Goal: Answer question/provide support: Share knowledge or assist other users

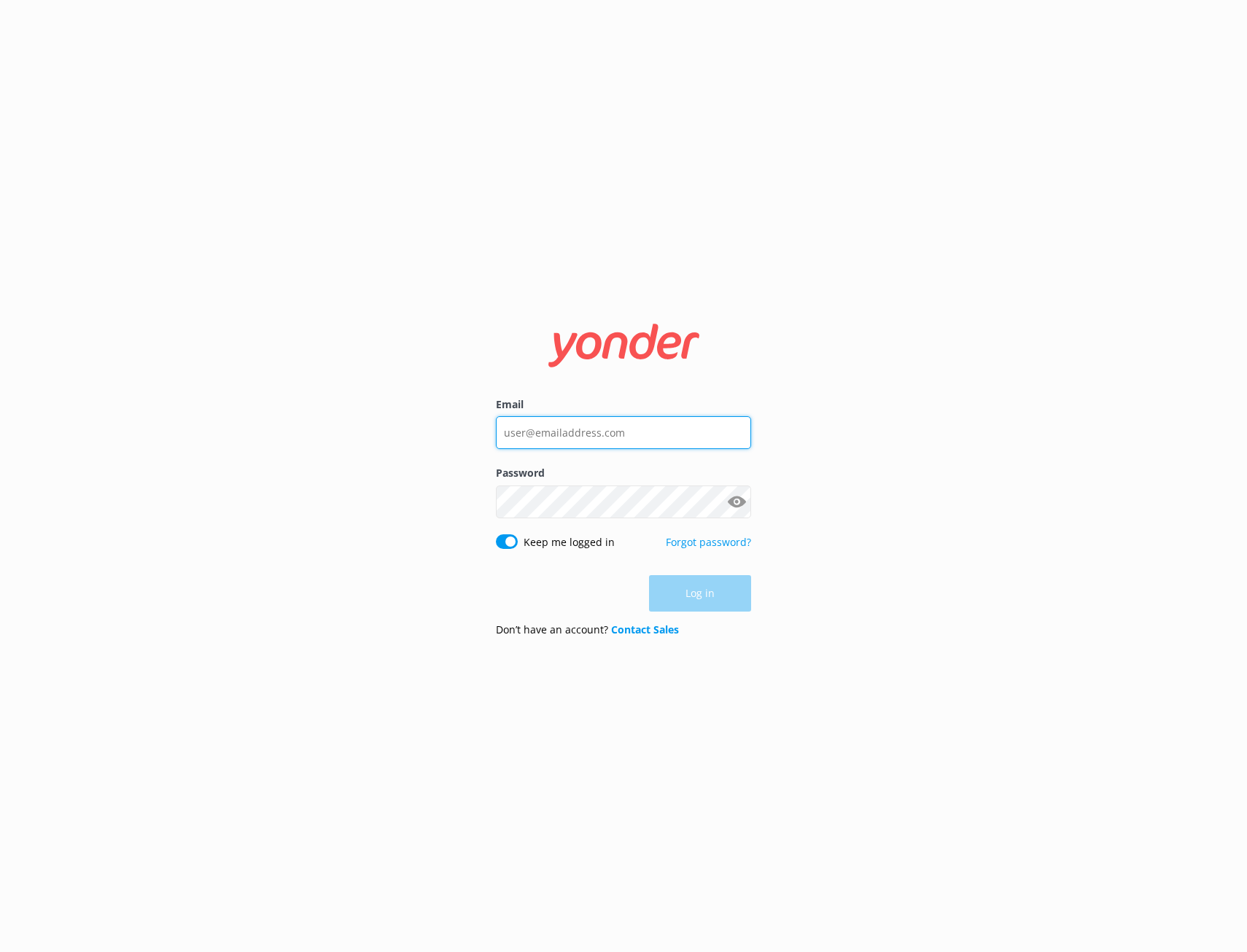
type input "[PERSON_NAME][EMAIL_ADDRESS][DOMAIN_NAME]"
click at [694, 591] on div "Log in" at bounding box center [623, 594] width 255 height 37
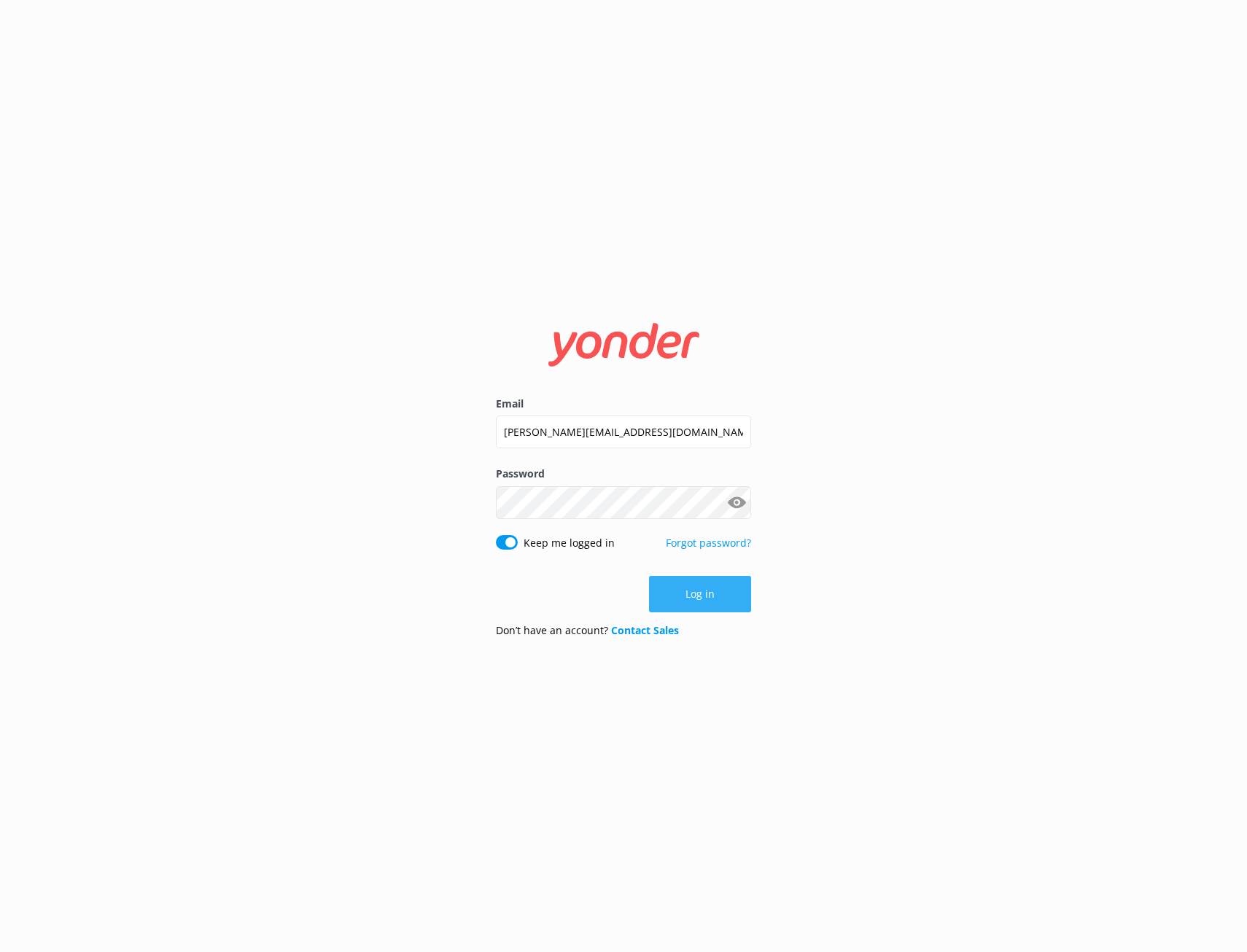
click at [706, 602] on button "Log in" at bounding box center [699, 594] width 102 height 37
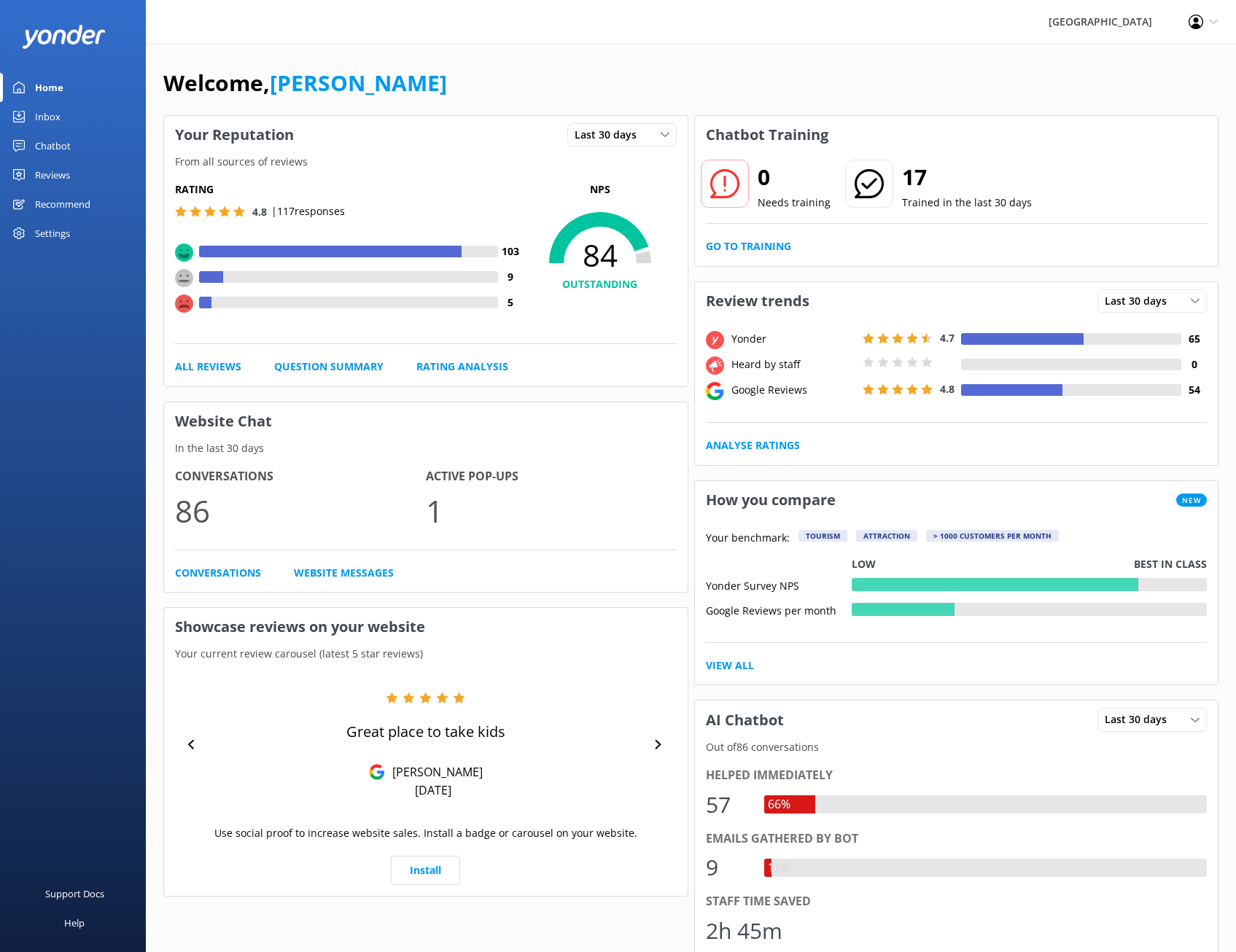
click at [99, 111] on link "Inbox" at bounding box center [73, 117] width 146 height 29
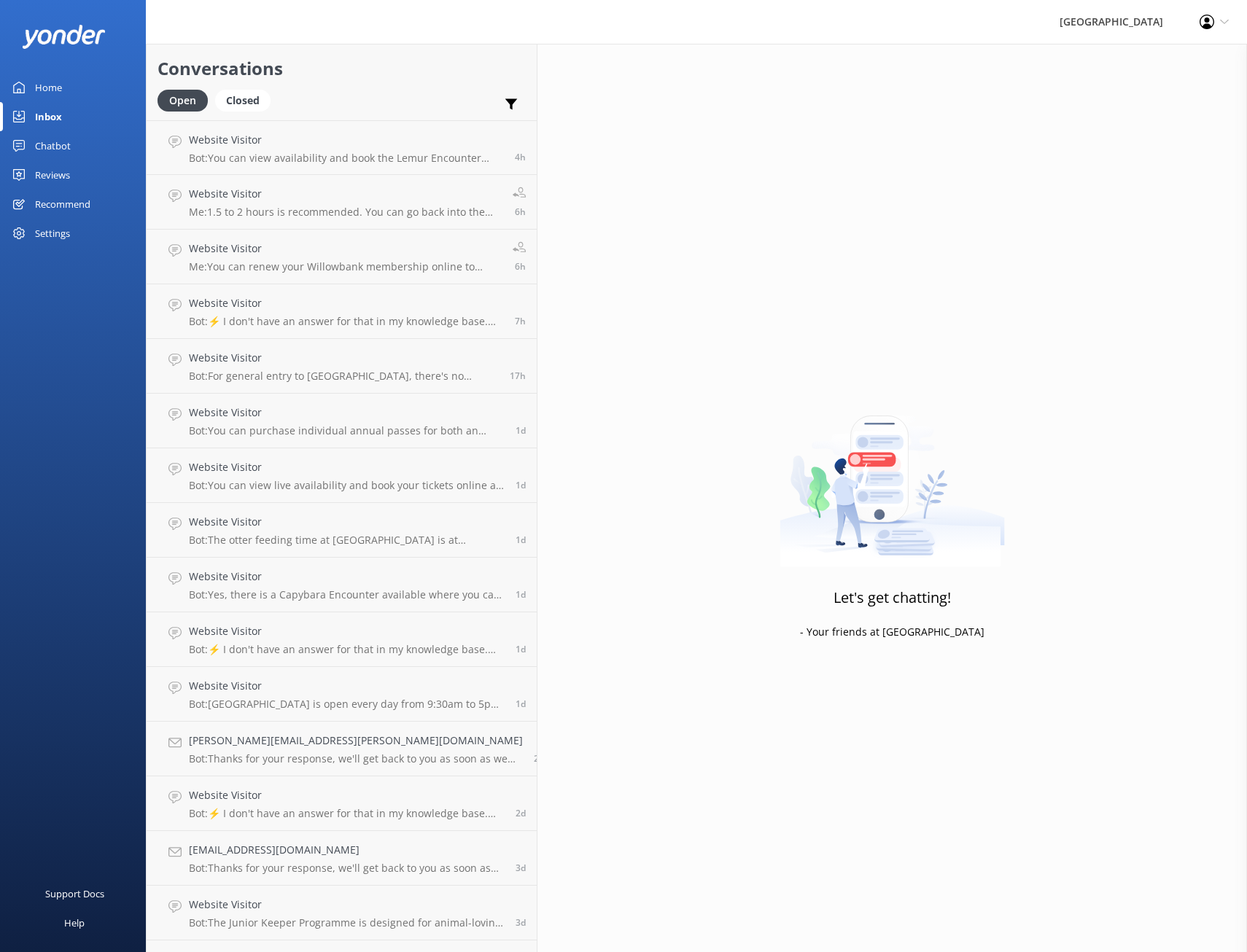
click at [77, 144] on link "Chatbot" at bounding box center [73, 146] width 146 height 29
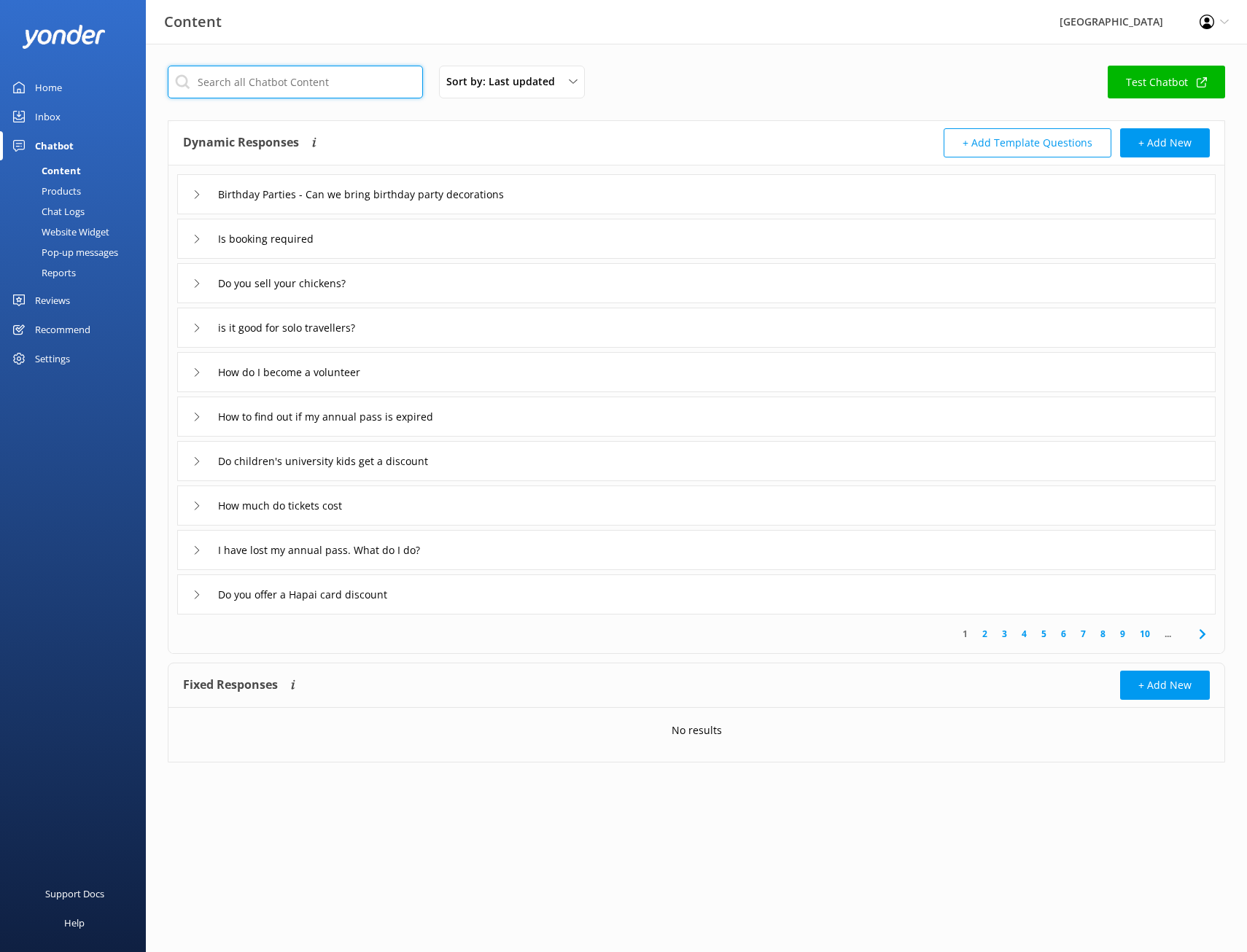
click at [347, 84] on input "text" at bounding box center [295, 82] width 255 height 33
click at [985, 638] on link "2" at bounding box center [985, 633] width 20 height 14
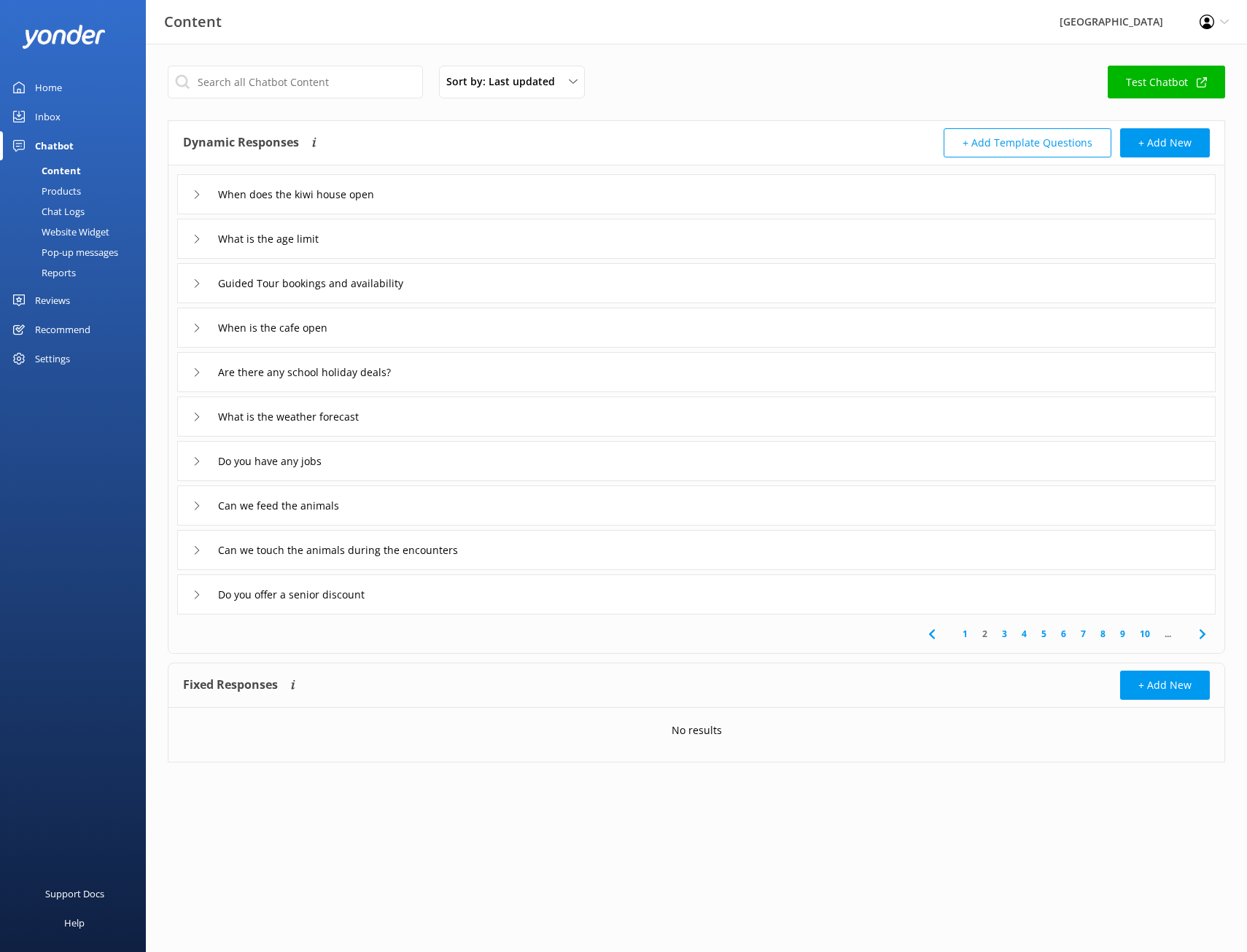
click at [1007, 636] on link "3" at bounding box center [1004, 633] width 20 height 14
click at [1026, 632] on link "4" at bounding box center [1023, 633] width 20 height 14
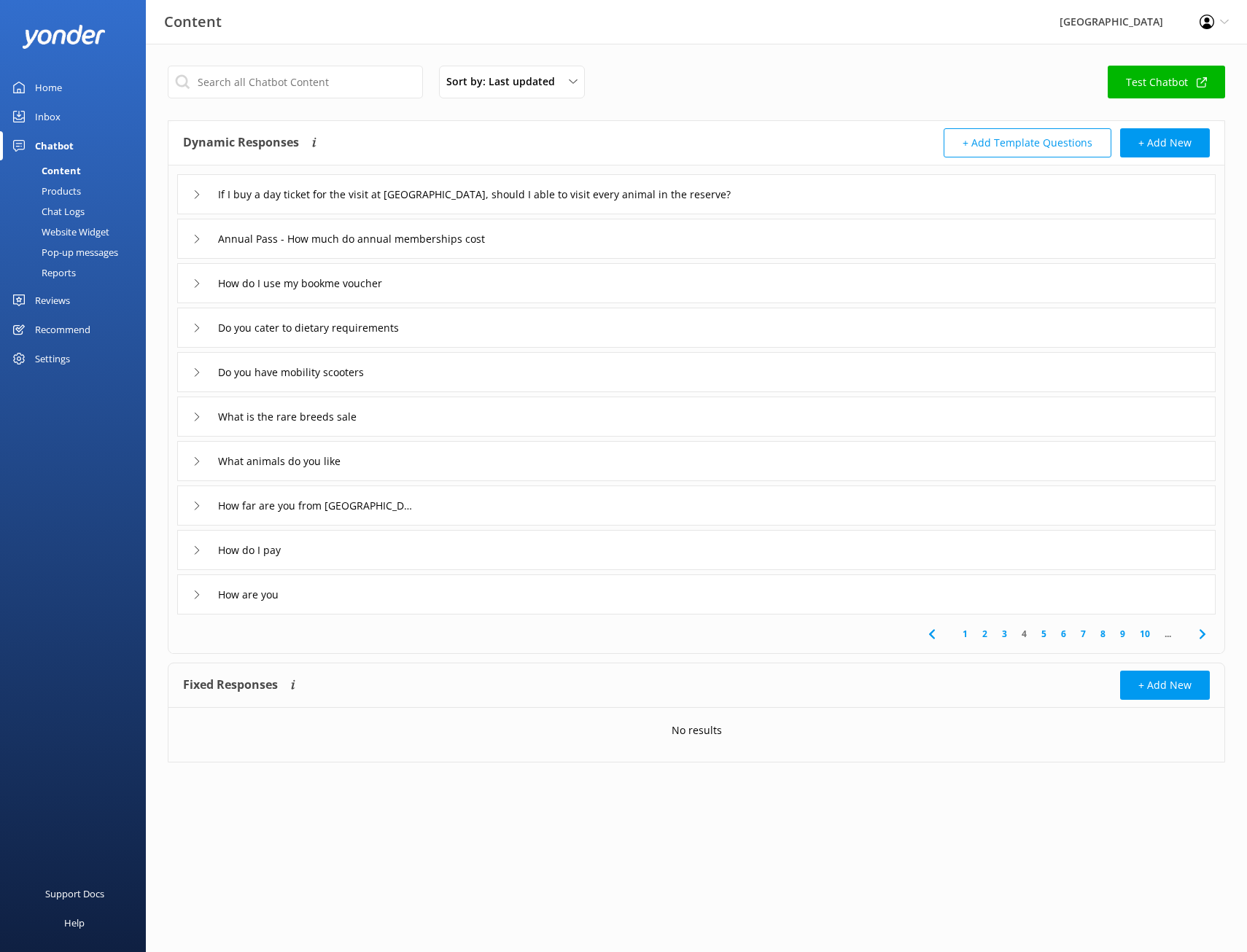
click at [1045, 636] on link "5" at bounding box center [1043, 633] width 20 height 14
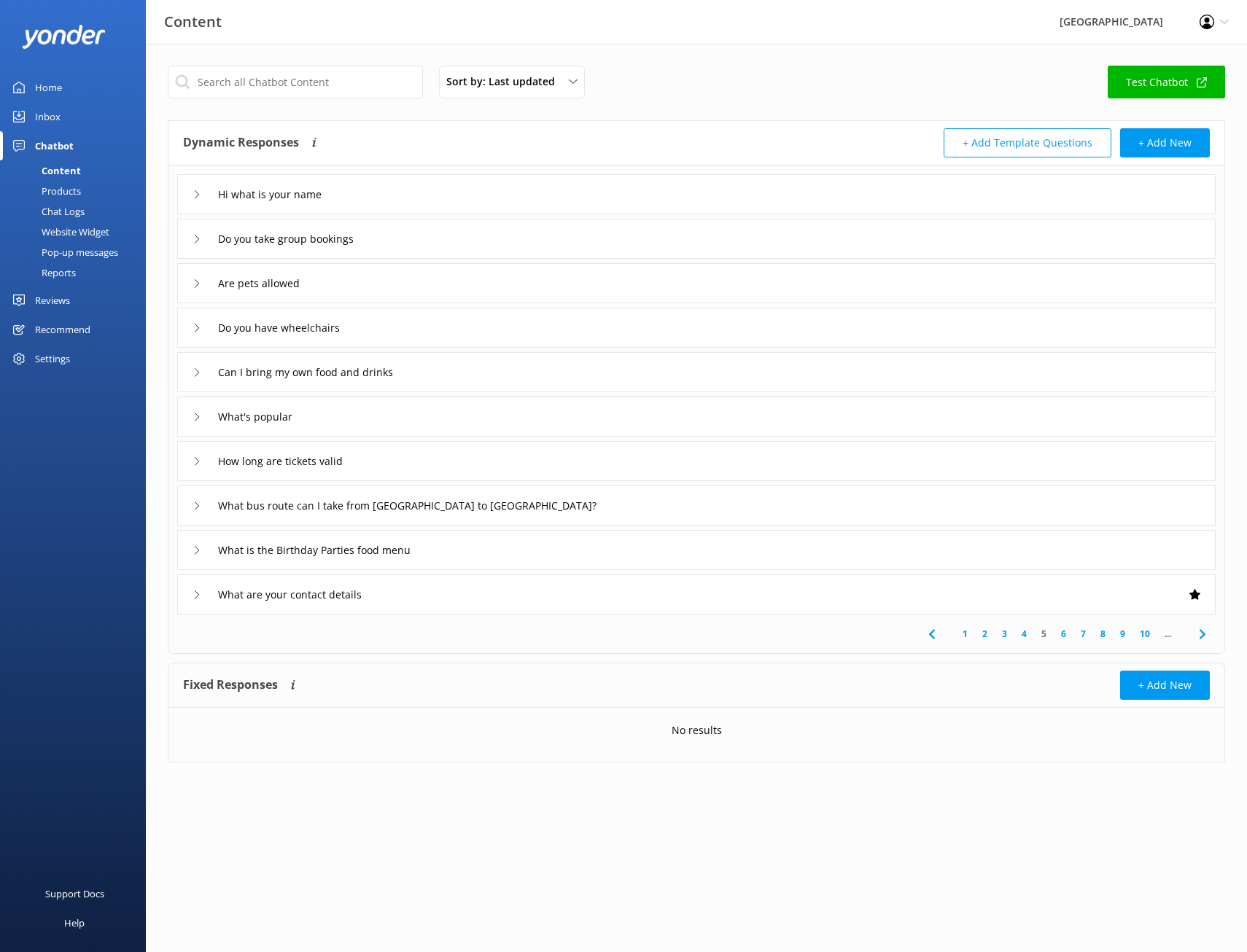
click at [1059, 632] on link "6" at bounding box center [1063, 633] width 20 height 14
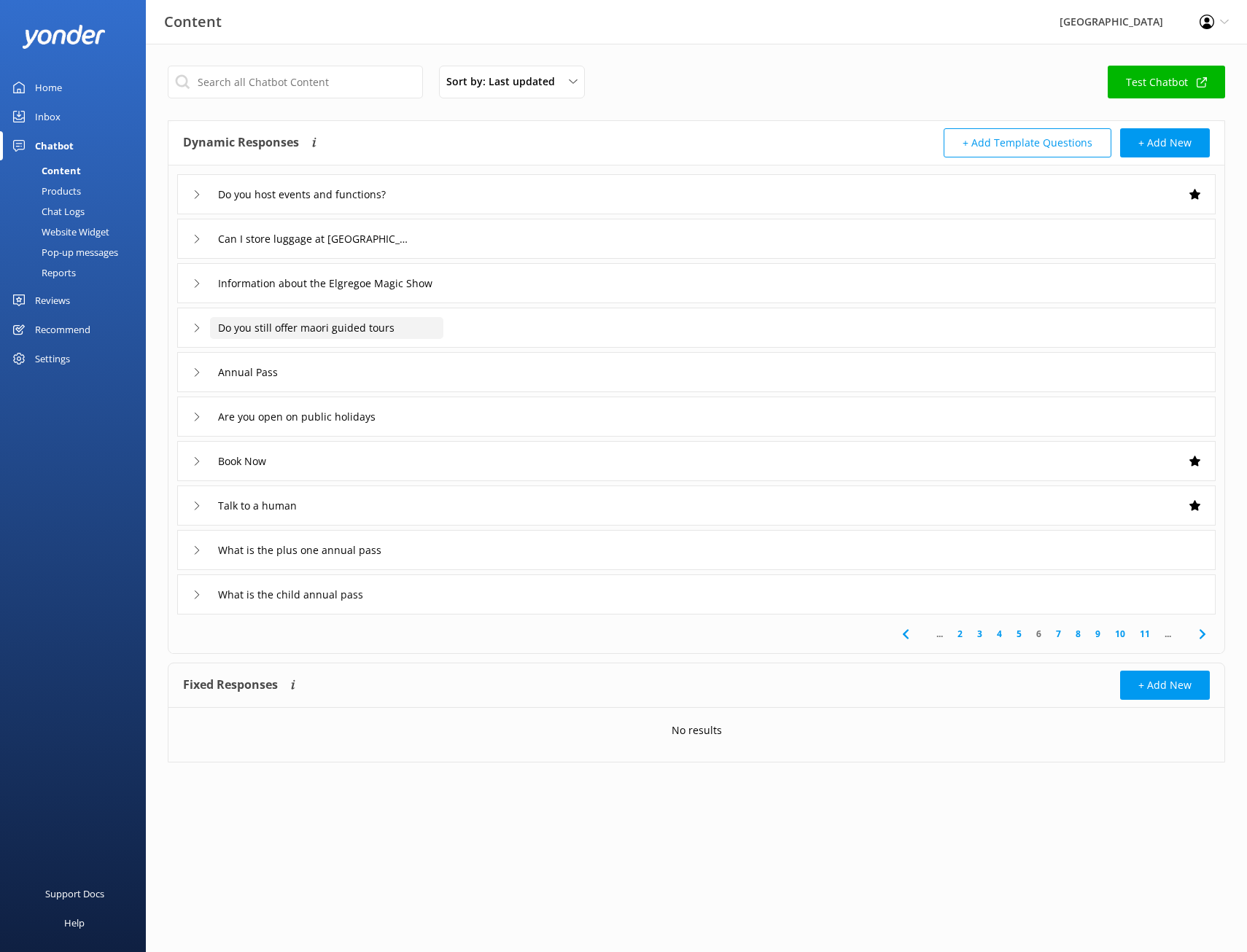
click at [328, 330] on input "Do you still offer maori guided tours" at bounding box center [326, 328] width 233 height 22
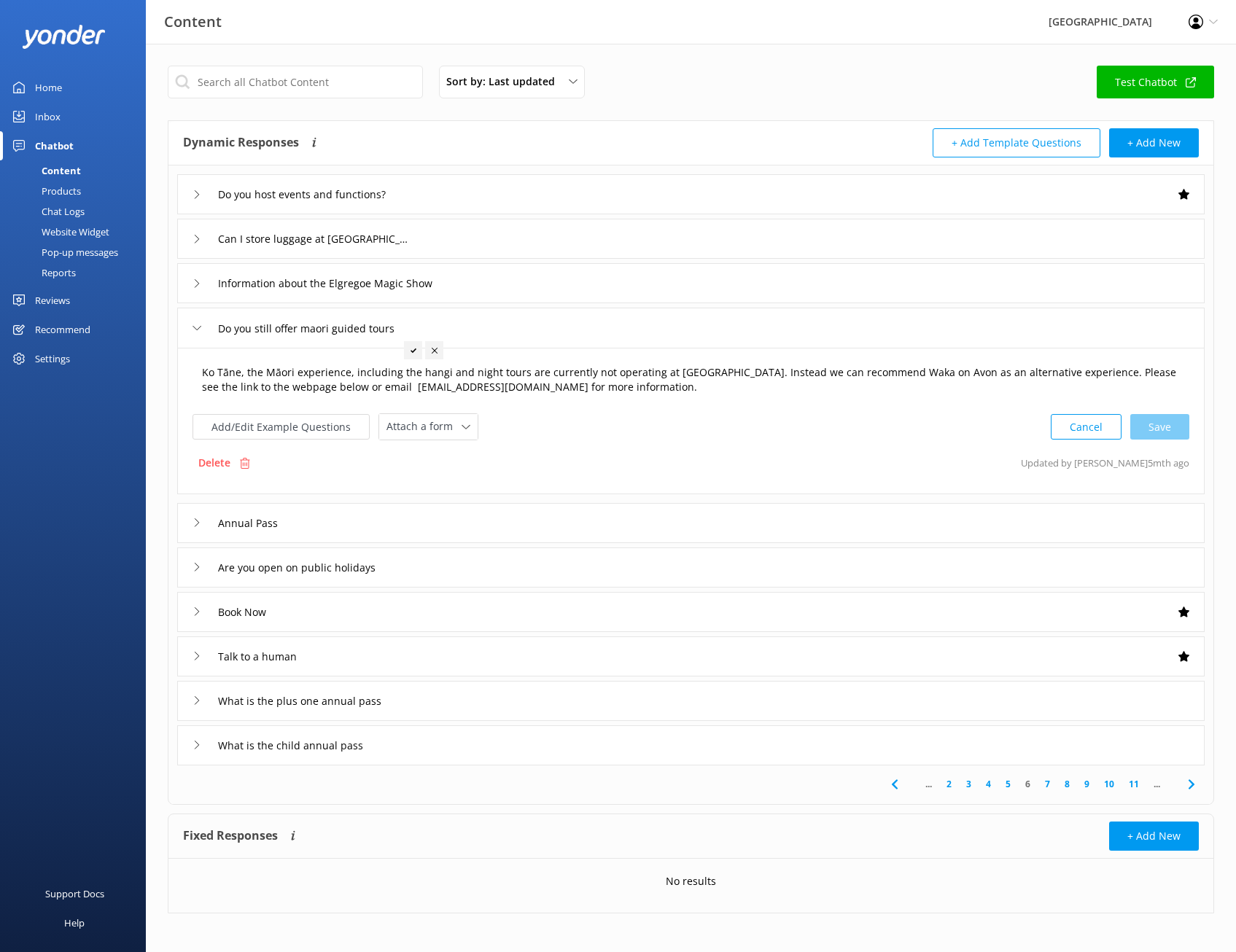
click at [589, 389] on textarea "Ko Tāne, the Māori experience, including the hangi and night tours are currentl…" at bounding box center [691, 380] width 993 height 46
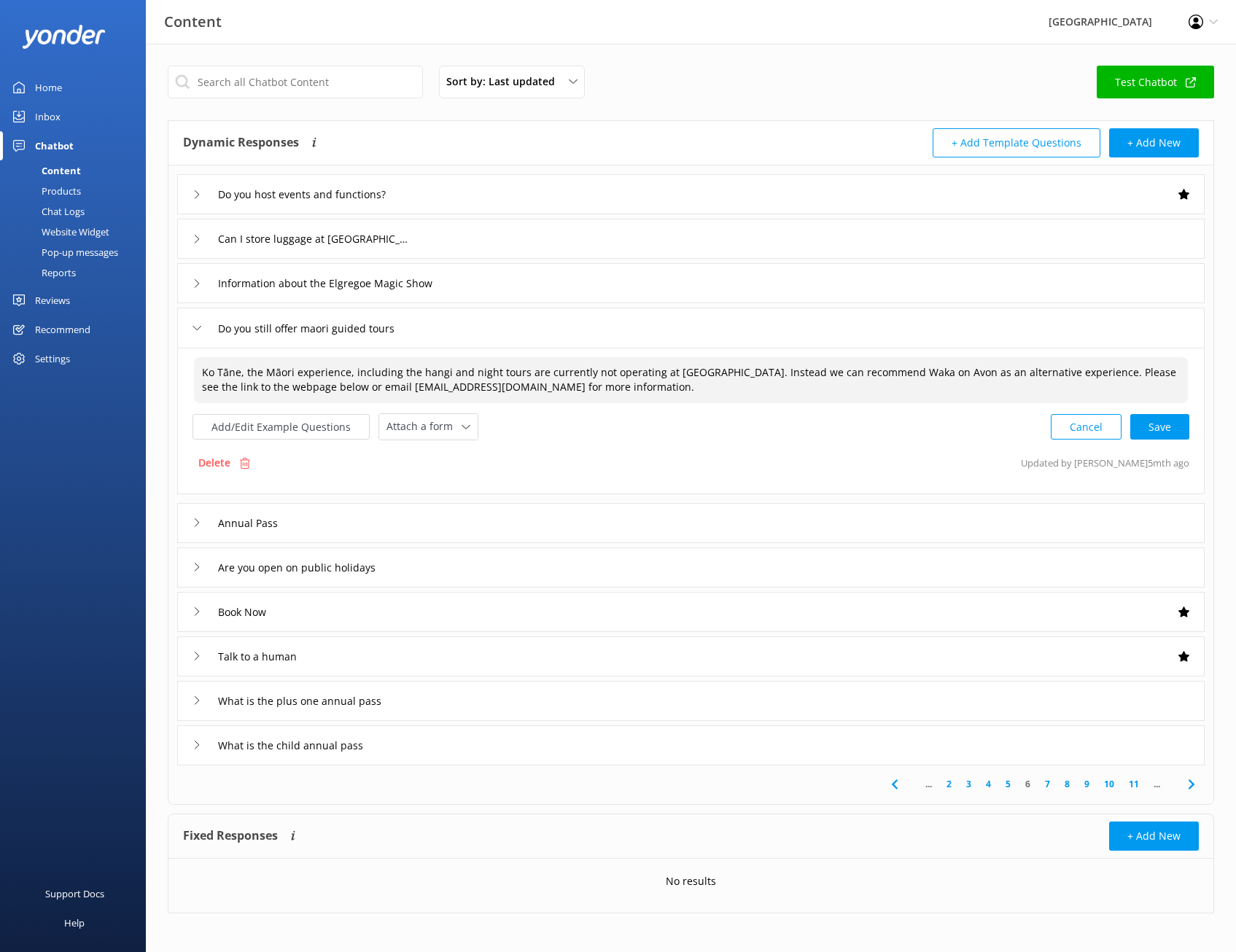
type textarea "Ko Tāne, the Māori experience, including the hangi and night tours are currentl…"
click at [634, 458] on div "Delete Updated by [PERSON_NAME] 5mth ago" at bounding box center [691, 463] width 996 height 28
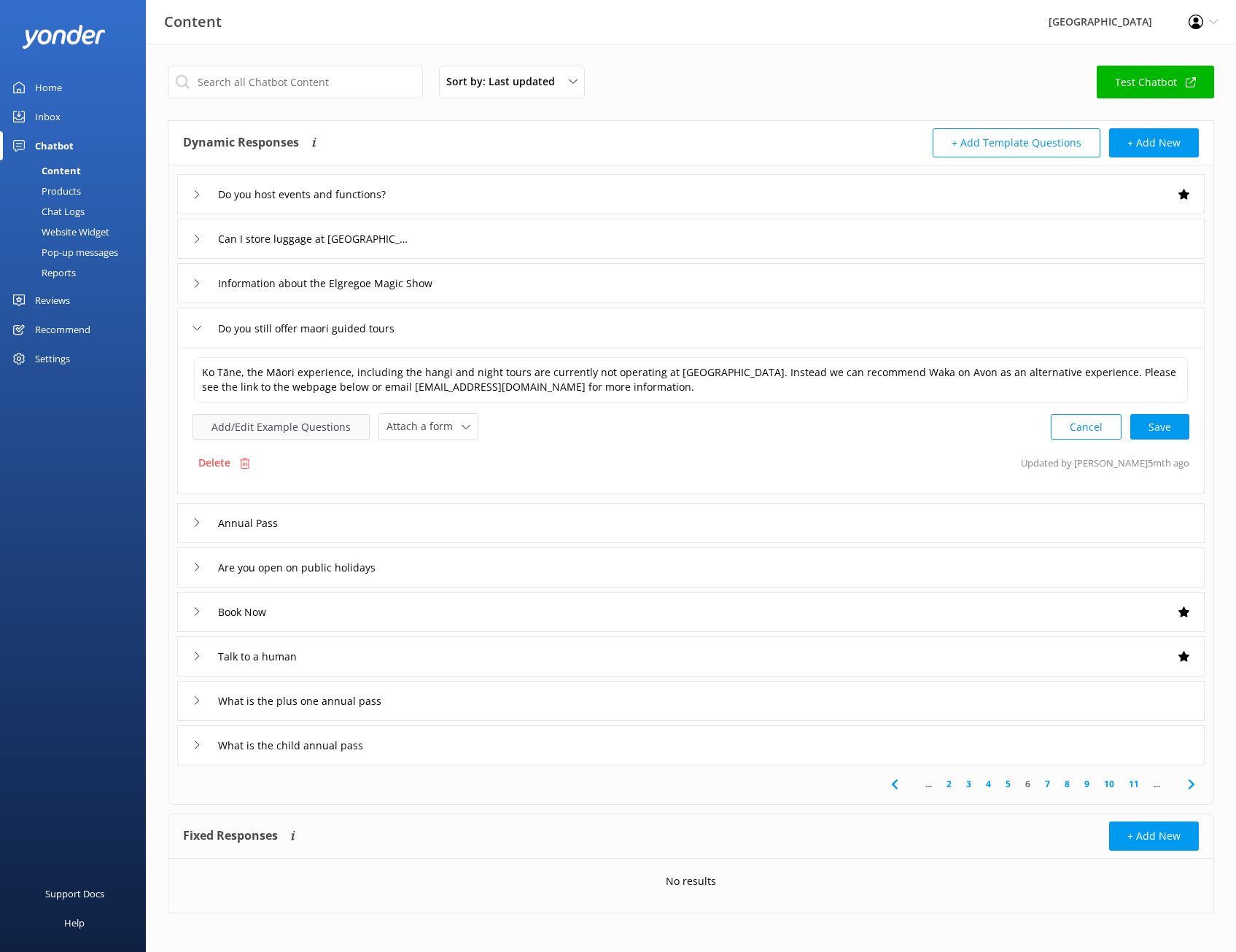
click at [328, 430] on button "Add/Edit Example Questions" at bounding box center [282, 427] width 177 height 26
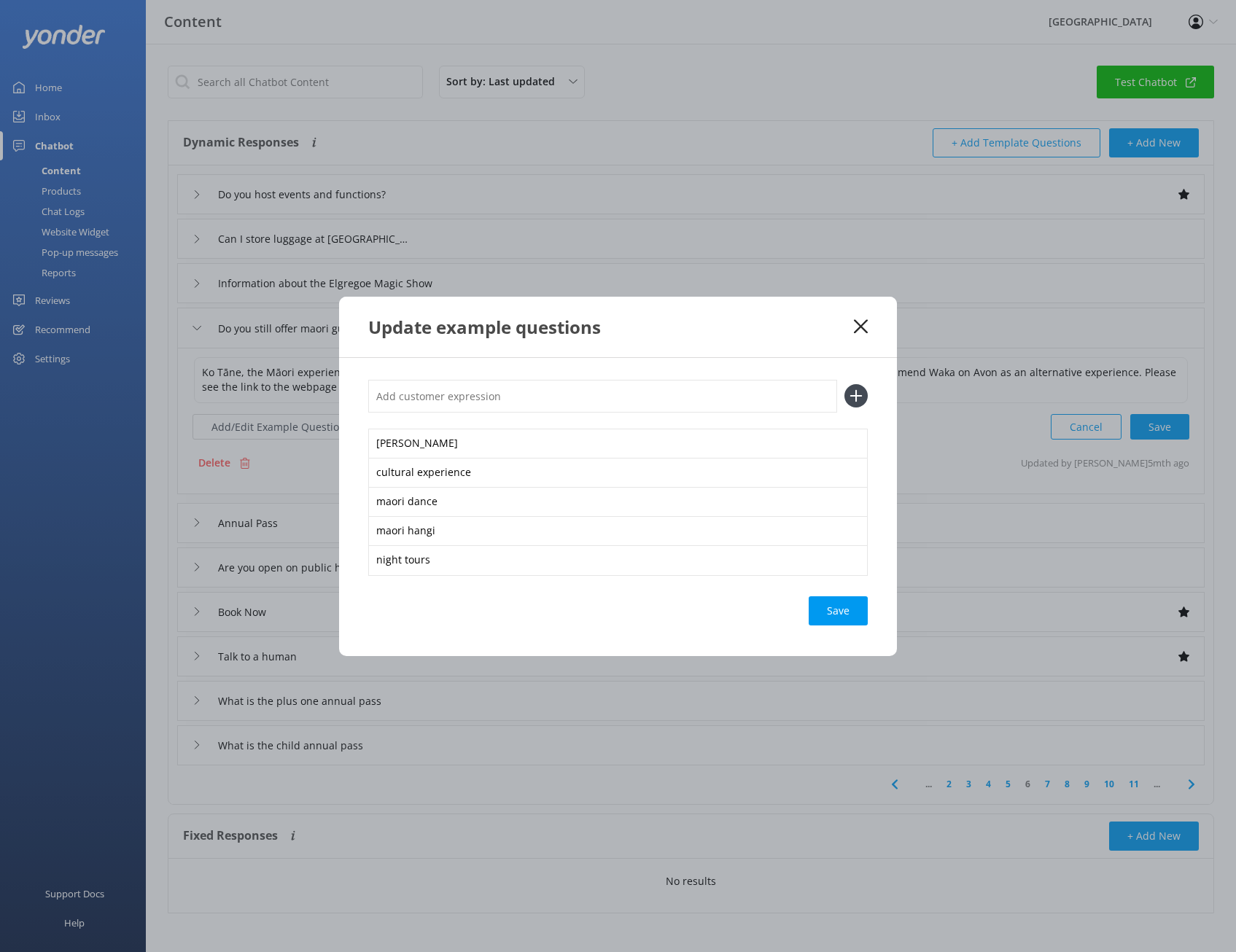
click at [455, 407] on input "text" at bounding box center [602, 396] width 468 height 33
click at [857, 310] on div "Update example questions" at bounding box center [617, 327] width 558 height 61
click at [858, 323] on icon at bounding box center [861, 327] width 14 height 15
